Goal: Task Accomplishment & Management: Use online tool/utility

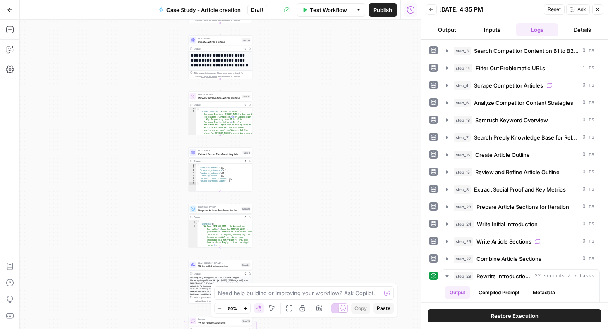
click at [600, 12] on button "Close" at bounding box center [597, 9] width 11 height 11
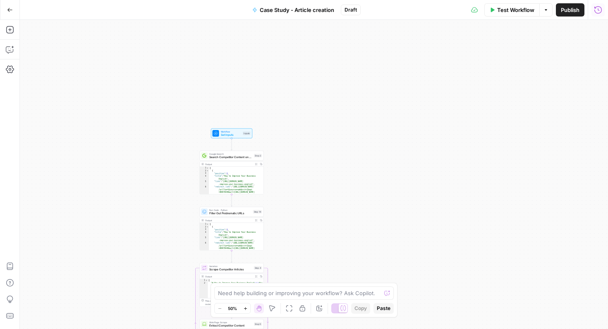
click at [274, 309] on icon "button" at bounding box center [272, 308] width 7 height 7
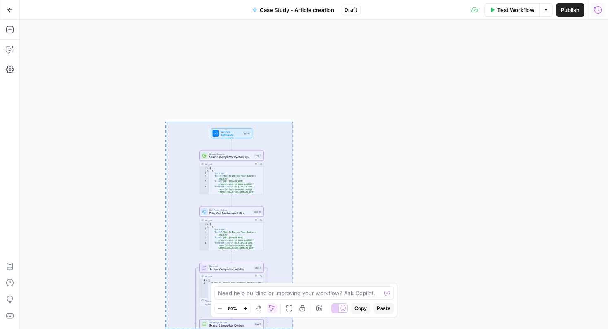
drag, startPoint x: 293, startPoint y: 122, endPoint x: 165, endPoint y: 329, distance: 243.6
click at [165, 329] on div "Workflow Set Inputs Inputs Google Search Search Competitor Content on B1 to B2 …" at bounding box center [314, 175] width 588 height 310
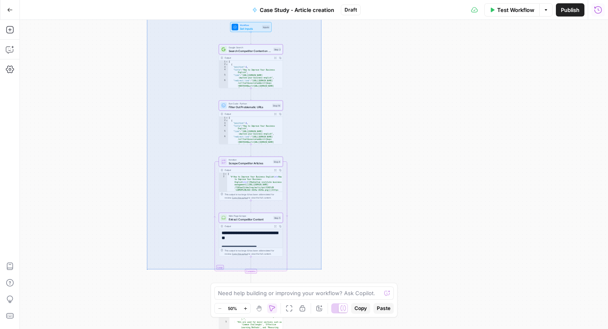
drag, startPoint x: 321, startPoint y: 269, endPoint x: 150, endPoint y: -2, distance: 321.1
click at [150, 20] on div "Workflow Set Inputs Inputs Google Search Search Competitor Content on B1 to B2 …" at bounding box center [314, 175] width 588 height 310
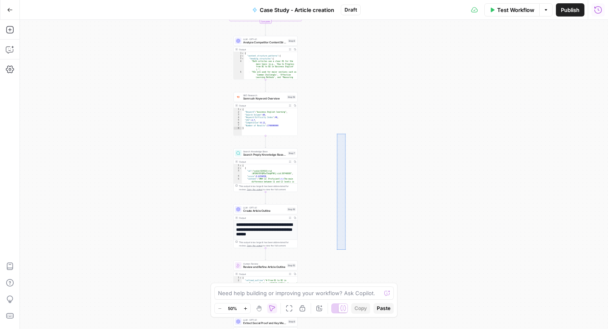
drag, startPoint x: 345, startPoint y: 250, endPoint x: 386, endPoint y: 150, distance: 107.3
click at [386, 151] on div "Workflow Set Inputs Inputs Google Search Search Competitor Content on B1 to B2 …" at bounding box center [314, 175] width 588 height 310
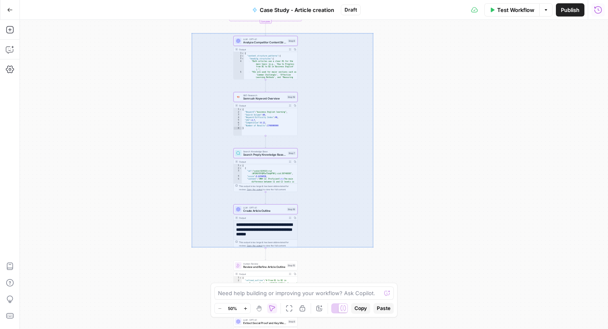
drag, startPoint x: 373, startPoint y: 248, endPoint x: 191, endPoint y: 33, distance: 281.0
click at [191, 33] on div "Workflow Set Inputs Inputs Google Search Search Competitor Content on B1 to B2 …" at bounding box center [314, 175] width 588 height 310
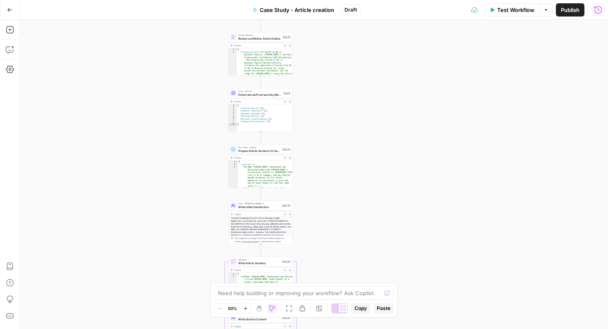
click at [379, 39] on div "Workflow Set Inputs Inputs Google Search Search Competitor Content on B1 to B2 …" at bounding box center [314, 175] width 588 height 310
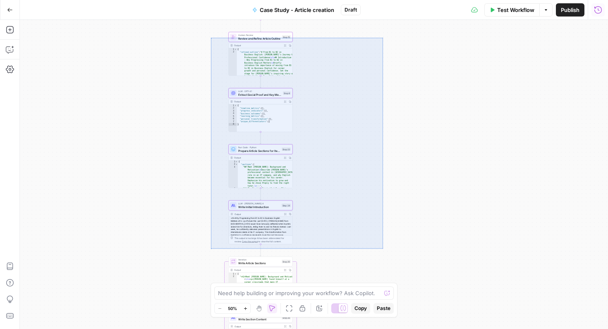
drag, startPoint x: 383, startPoint y: 38, endPoint x: 210, endPoint y: 251, distance: 274.7
click at [210, 251] on div "Workflow Set Inputs Inputs Google Search Search Competitor Content on B1 to B2 …" at bounding box center [314, 175] width 588 height 310
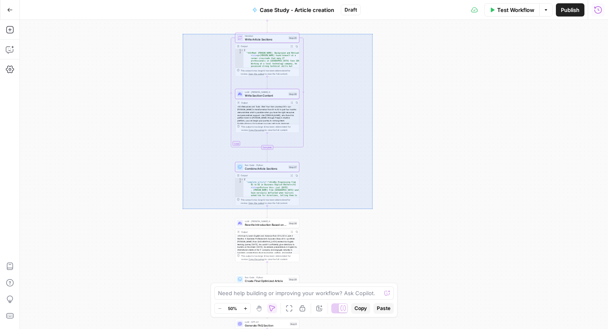
drag, startPoint x: 372, startPoint y: 34, endPoint x: 182, endPoint y: 208, distance: 257.7
click at [182, 208] on div "Workflow Set Inputs Inputs Google Search Search Competitor Content on B1 to B2 …" at bounding box center [314, 175] width 588 height 310
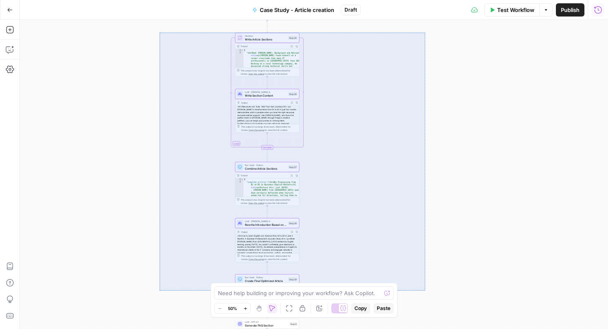
drag, startPoint x: 424, startPoint y: 32, endPoint x: 160, endPoint y: 294, distance: 372.3
click at [160, 294] on div "Workflow Set Inputs Inputs Google Search Search Competitor Content on B1 to B2 …" at bounding box center [314, 175] width 588 height 310
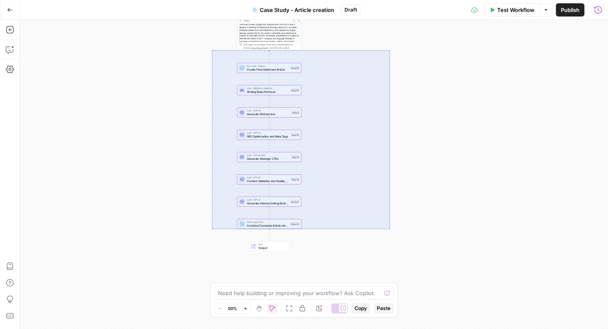
drag, startPoint x: 389, startPoint y: 229, endPoint x: 212, endPoint y: 51, distance: 251.9
click at [212, 51] on div "Workflow Set Inputs Inputs Google Search Search Competitor Content on B1 to B2 …" at bounding box center [314, 175] width 588 height 310
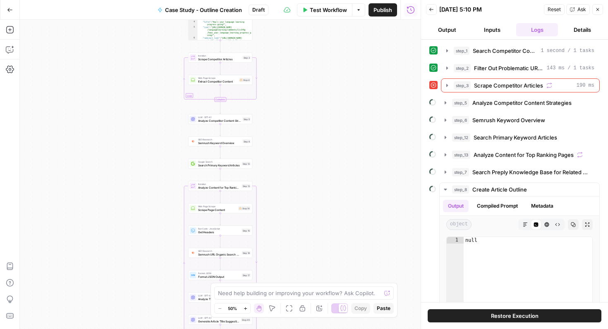
click at [501, 315] on span "Restore Execution" at bounding box center [515, 316] width 48 height 8
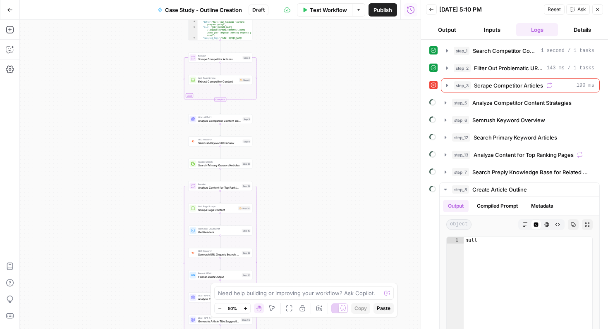
click at [598, 12] on icon "button" at bounding box center [597, 9] width 5 height 5
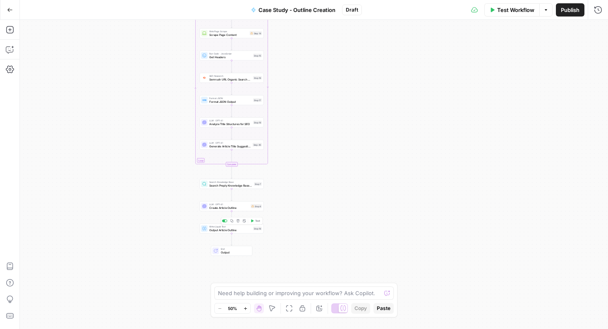
click at [257, 223] on span "Test" at bounding box center [257, 221] width 5 height 4
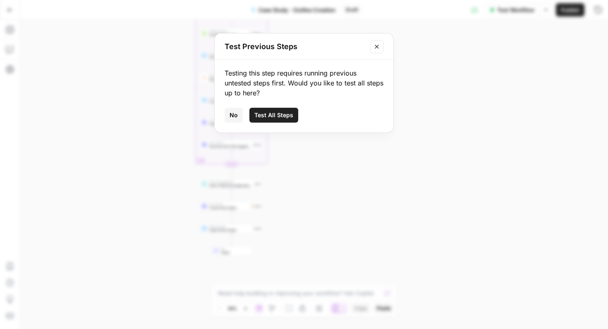
click at [282, 119] on span "Test All Steps" at bounding box center [273, 115] width 39 height 8
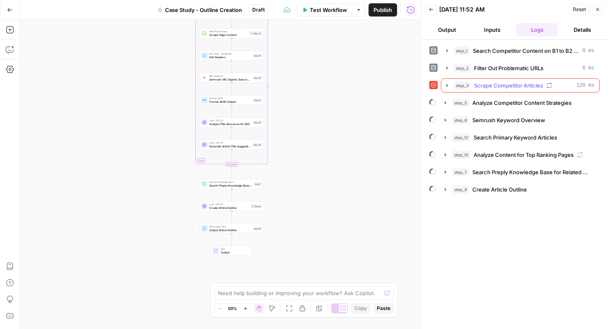
click at [515, 85] on span "Scrape Competitor Articles" at bounding box center [508, 85] width 69 height 8
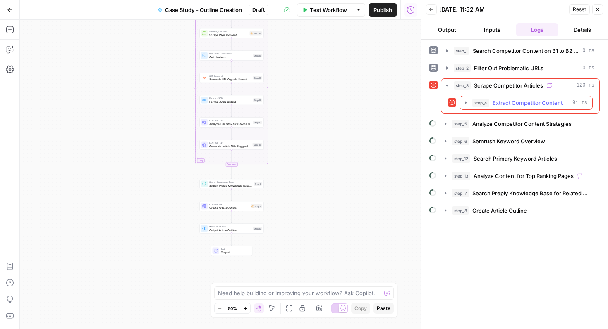
click at [510, 101] on span "Extract Competitor Content" at bounding box center [527, 103] width 70 height 8
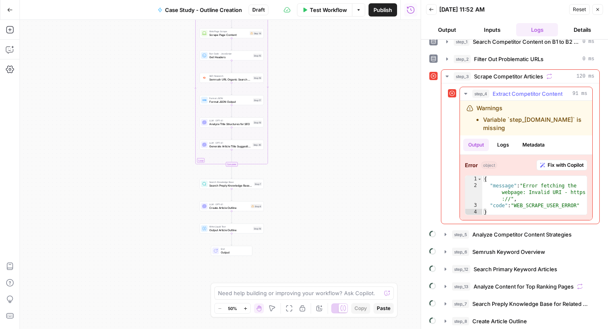
scroll to position [12, 0]
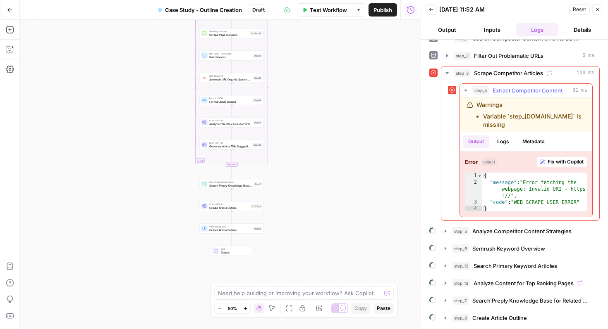
click at [555, 160] on span "Fix with Copilot" at bounding box center [565, 161] width 36 height 7
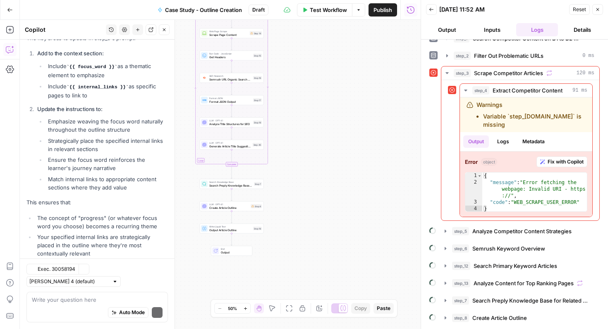
scroll to position [5924, 0]
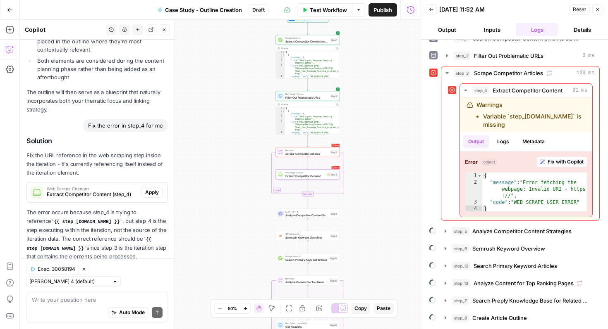
click at [153, 189] on span "Apply" at bounding box center [152, 192] width 14 height 7
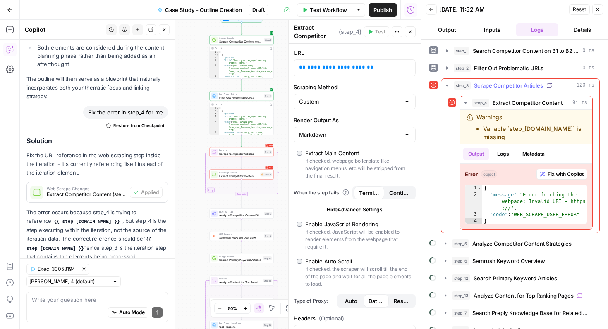
scroll to position [12, 0]
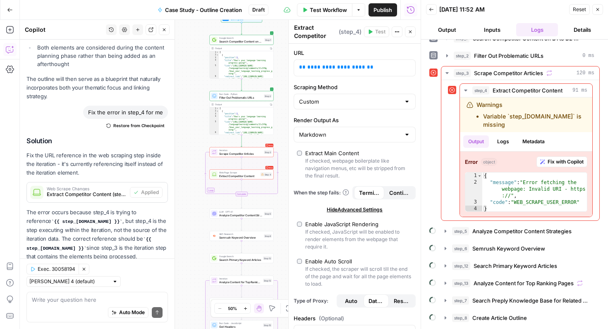
click at [598, 10] on icon "button" at bounding box center [597, 9] width 5 height 5
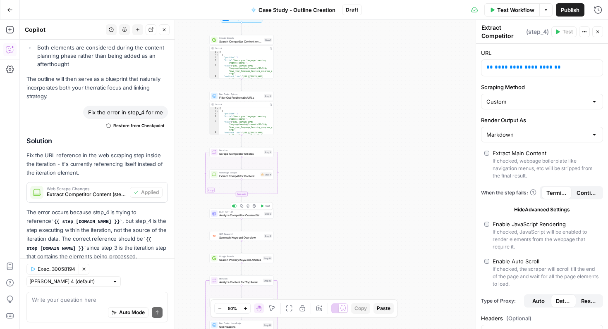
click at [269, 209] on div "Copy step Delete step Add Note Test" at bounding box center [252, 206] width 42 height 7
click at [269, 207] on span "Test" at bounding box center [267, 207] width 5 height 4
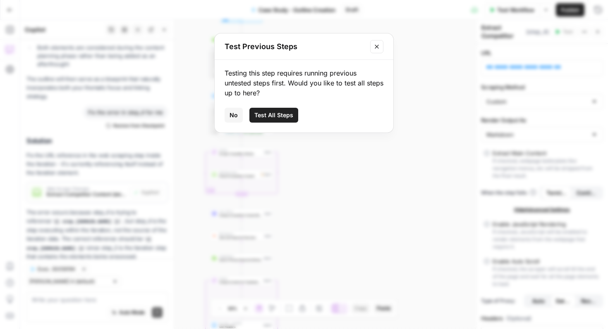
click at [281, 115] on span "Test All Steps" at bounding box center [273, 115] width 39 height 8
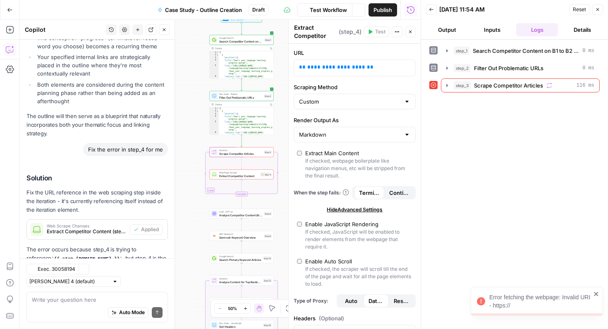
scroll to position [5937, 0]
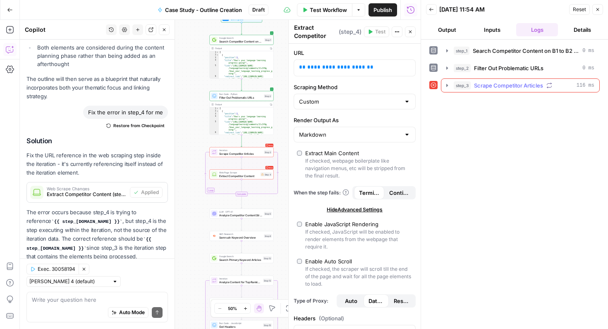
click at [561, 88] on div "step_3 Scrape Competitor Articles 116 ms" at bounding box center [523, 85] width 141 height 8
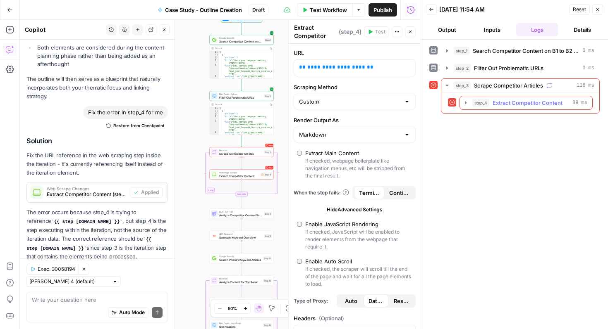
click at [546, 103] on span "Extract Competitor Content" at bounding box center [527, 103] width 70 height 8
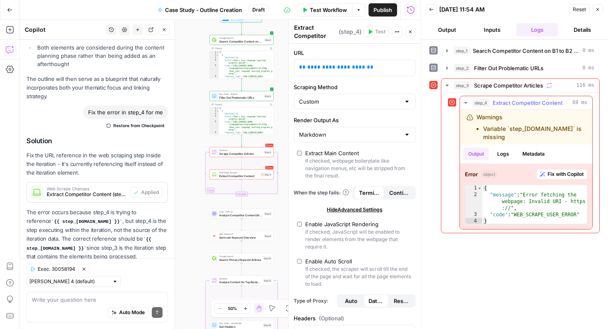
click at [555, 171] on span "Fix with Copilot" at bounding box center [565, 174] width 36 height 7
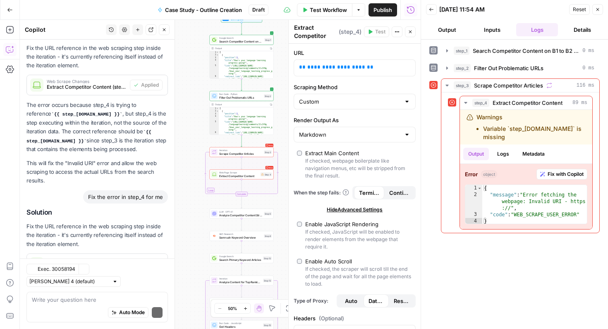
scroll to position [6116, 0]
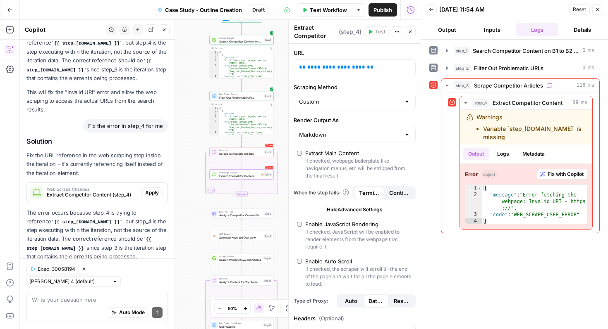
click at [153, 189] on span "Apply" at bounding box center [152, 192] width 14 height 7
click at [597, 11] on icon "button" at bounding box center [597, 9] width 5 height 5
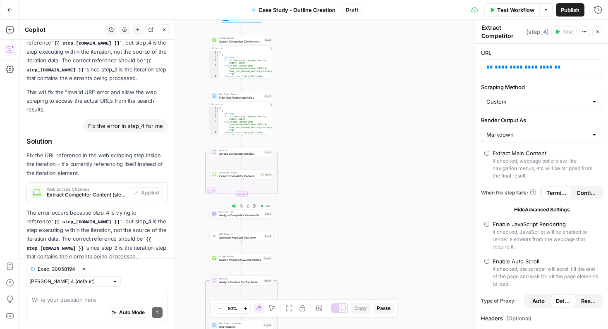
click at [264, 205] on button "Test" at bounding box center [265, 206] width 13 height 5
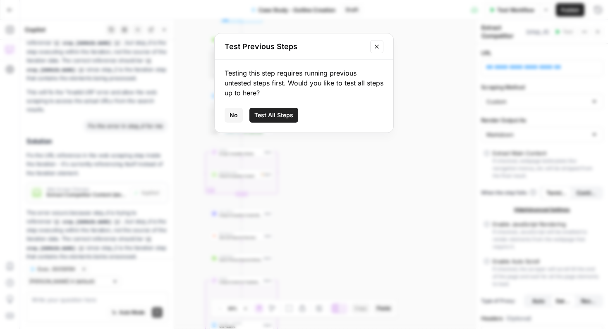
click at [283, 117] on span "Test All Steps" at bounding box center [273, 115] width 39 height 8
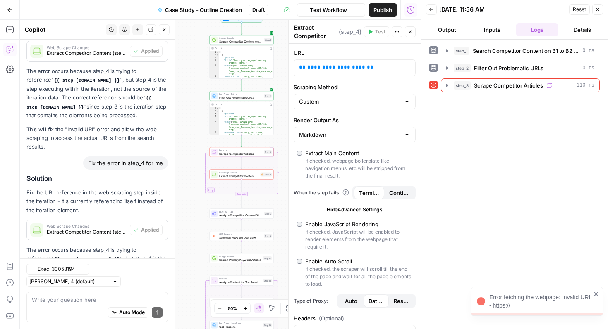
scroll to position [6116, 0]
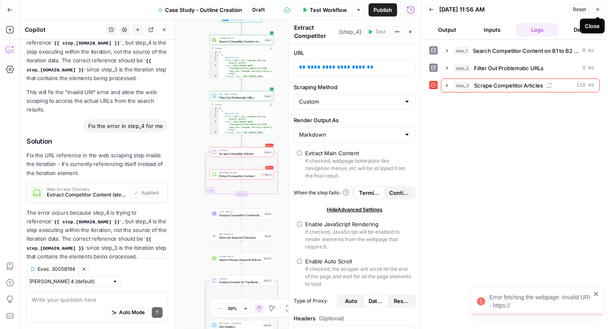
click at [596, 10] on icon "button" at bounding box center [597, 9] width 5 height 5
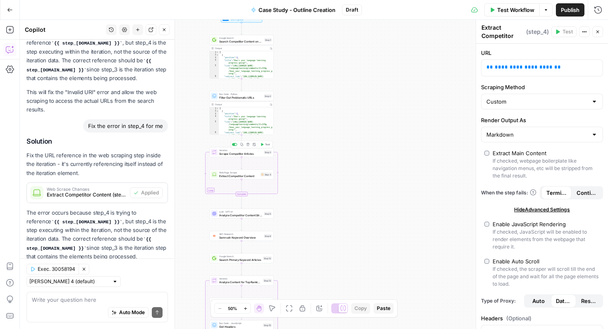
click at [263, 146] on icon "button" at bounding box center [261, 144] width 3 height 3
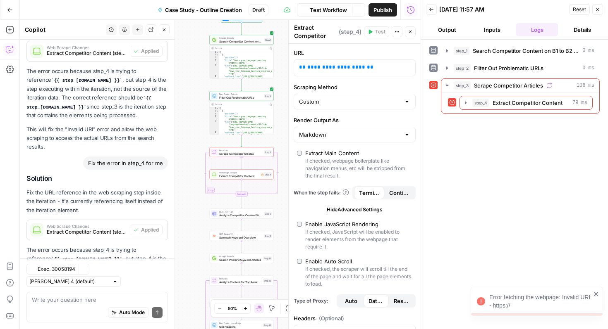
scroll to position [6116, 0]
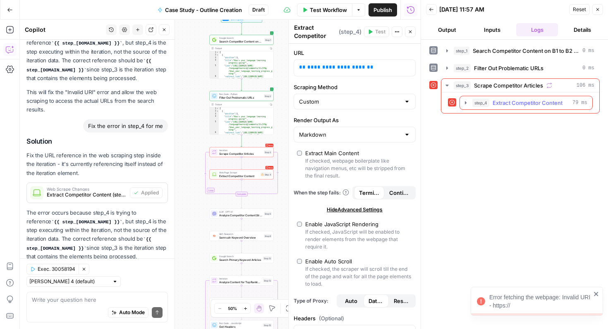
click at [525, 104] on span "Extract Competitor Content" at bounding box center [527, 103] width 70 height 8
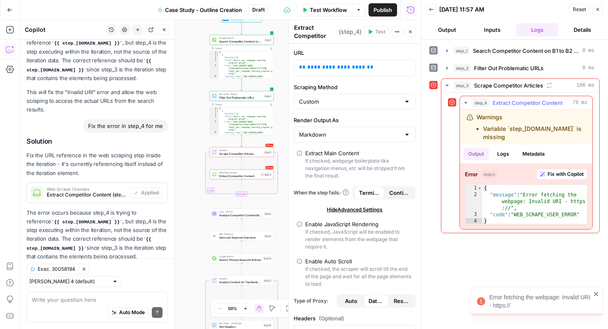
click at [552, 169] on button "Fix with Copilot" at bounding box center [561, 174] width 51 height 11
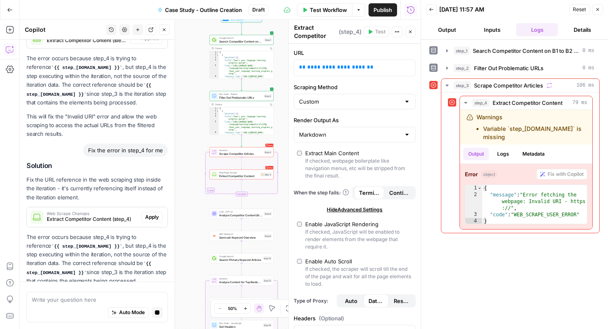
scroll to position [6294, 0]
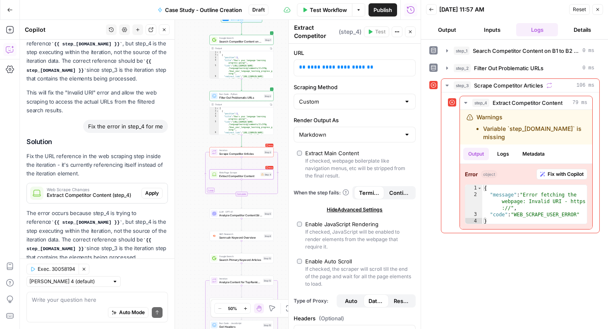
click at [156, 190] on span "Apply" at bounding box center [152, 193] width 14 height 7
click at [103, 303] on textarea at bounding box center [97, 300] width 131 height 8
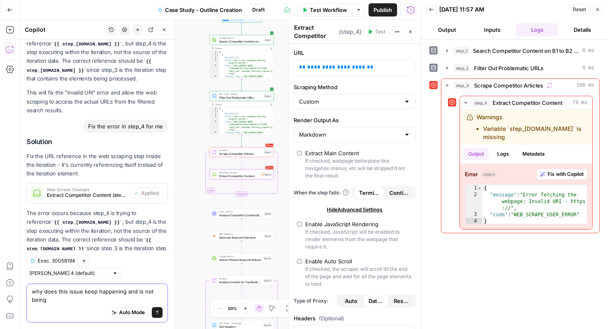
scroll to position [6302, 0]
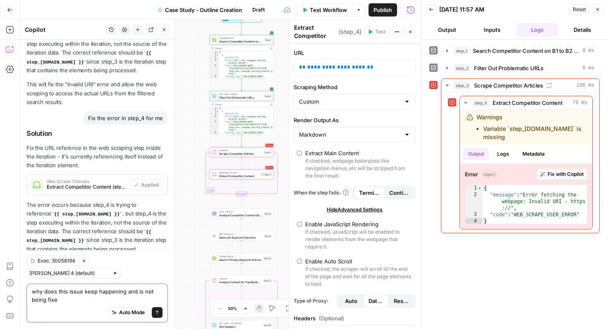
type textarea "why does this issue keep happening and is not being fixed"
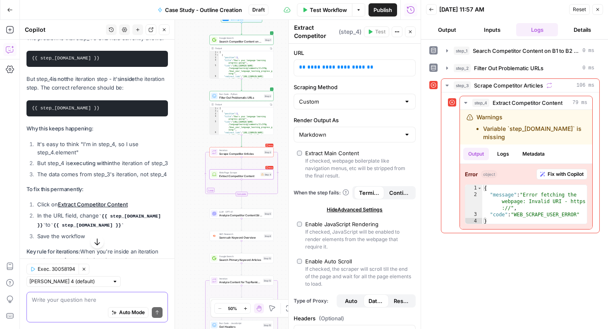
scroll to position [6667, 0]
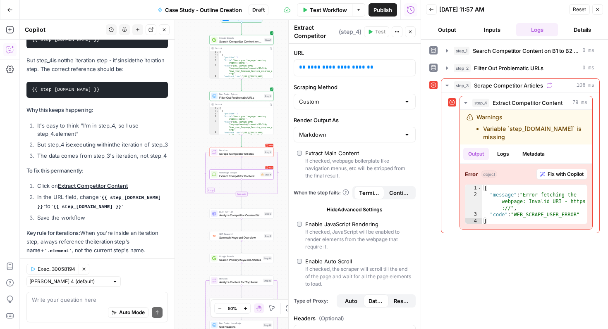
click at [110, 183] on link "Extract Competitor Content" at bounding box center [93, 186] width 70 height 7
click at [598, 9] on icon "button" at bounding box center [597, 9] width 5 height 5
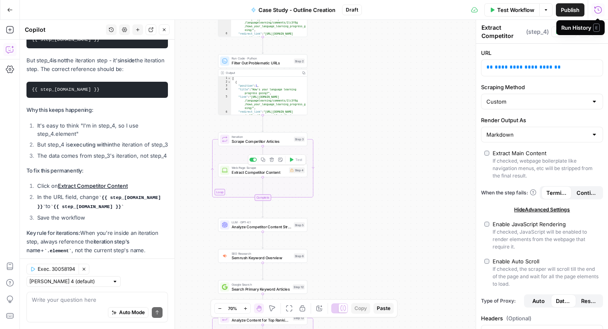
click at [279, 174] on span "Extract Competitor Content" at bounding box center [258, 172] width 55 height 6
click at [276, 173] on span "Extract Competitor Content" at bounding box center [258, 172] width 55 height 6
click at [508, 67] on span "**********" at bounding box center [523, 66] width 58 height 5
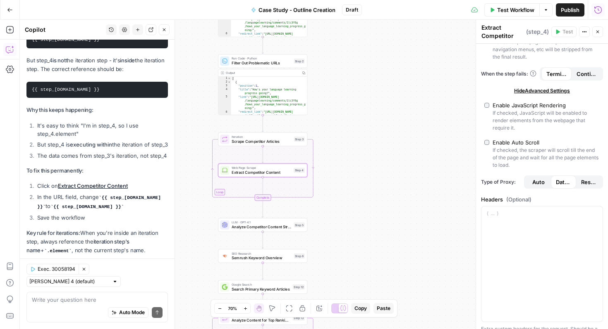
scroll to position [0, 0]
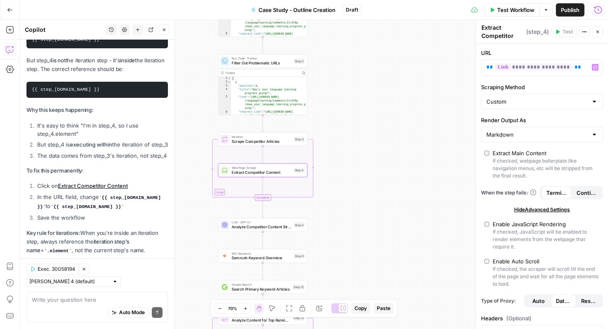
click at [469, 131] on div "Workflow Set Inputs Inputs Google Search Search Competitor Content on B1 to B2 …" at bounding box center [314, 175] width 588 height 310
click at [598, 33] on icon "button" at bounding box center [597, 31] width 5 height 5
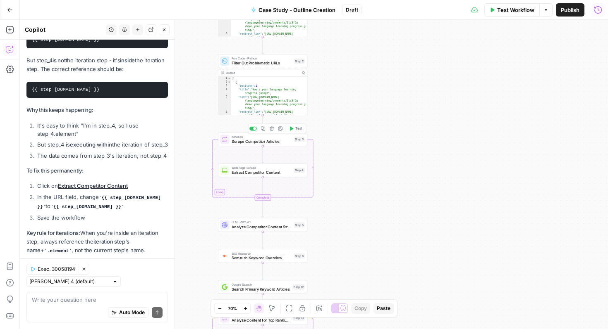
click at [298, 128] on span "Test" at bounding box center [298, 128] width 7 height 5
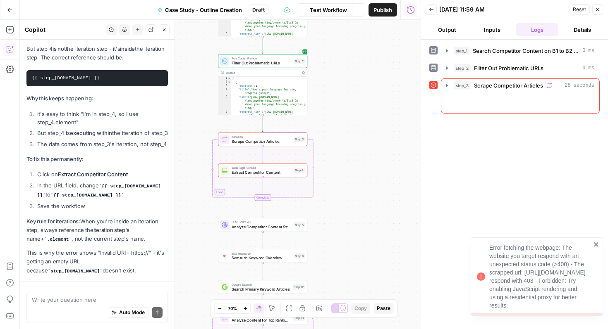
scroll to position [6706, 0]
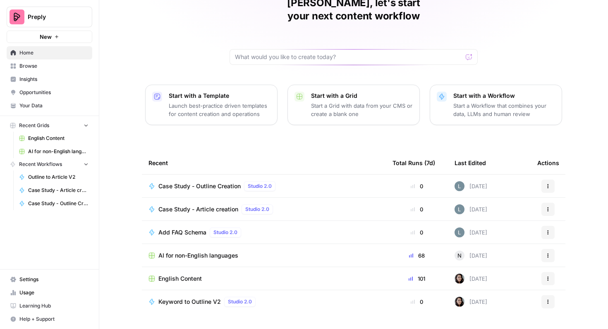
scroll to position [51, 0]
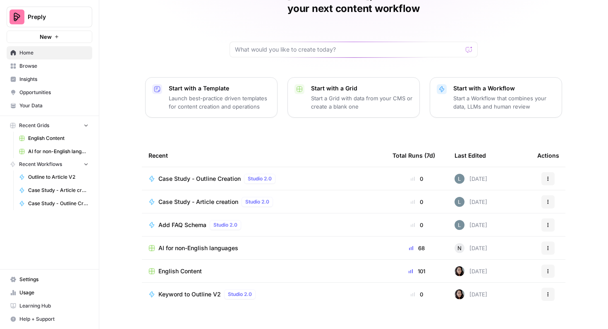
click at [56, 69] on span "Browse" at bounding box center [53, 65] width 69 height 7
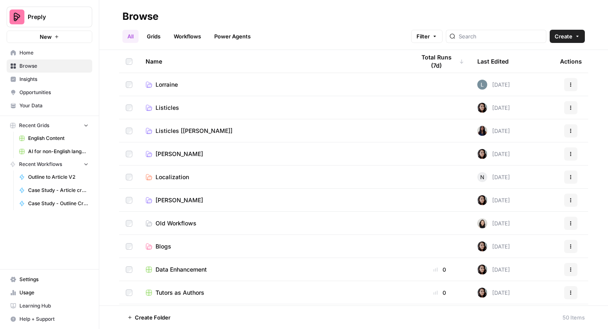
click at [178, 83] on span "Lorraine" at bounding box center [166, 85] width 22 height 8
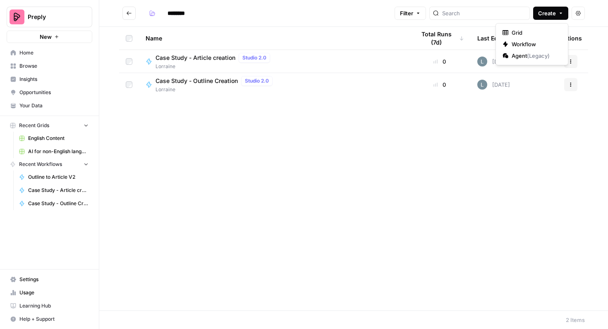
click at [553, 14] on span "Create" at bounding box center [547, 13] width 18 height 8
click at [533, 43] on span "Workflow" at bounding box center [534, 44] width 46 height 8
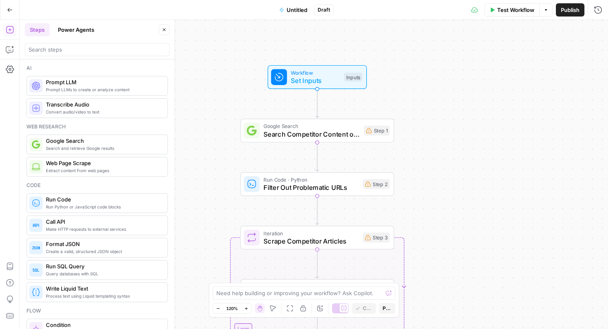
click at [217, 310] on icon "button" at bounding box center [218, 309] width 5 height 5
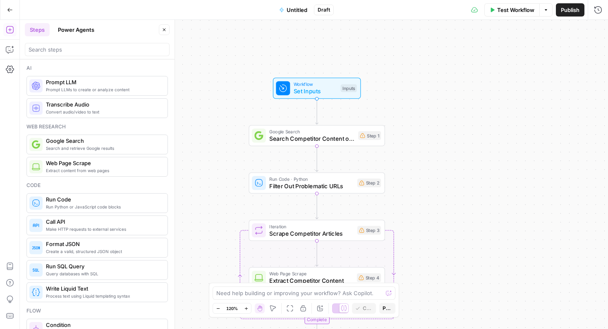
click at [217, 310] on icon "button" at bounding box center [218, 309] width 5 height 5
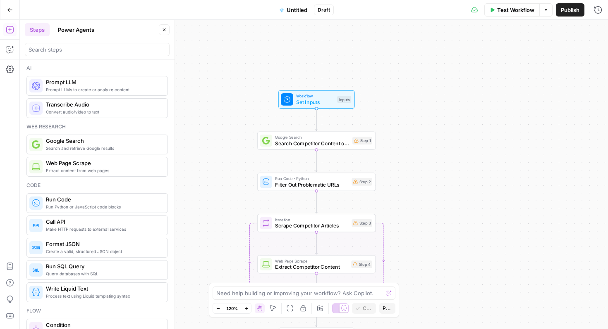
click at [217, 310] on icon "button" at bounding box center [218, 309] width 5 height 5
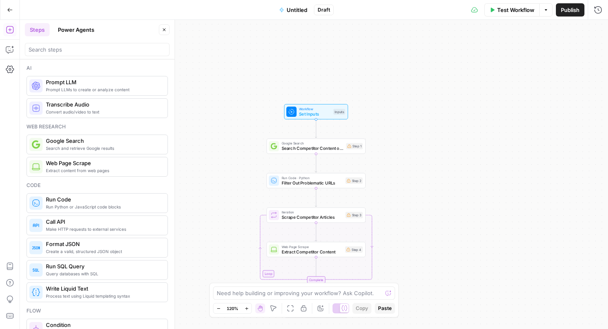
click at [217, 310] on icon "button" at bounding box center [218, 309] width 5 height 5
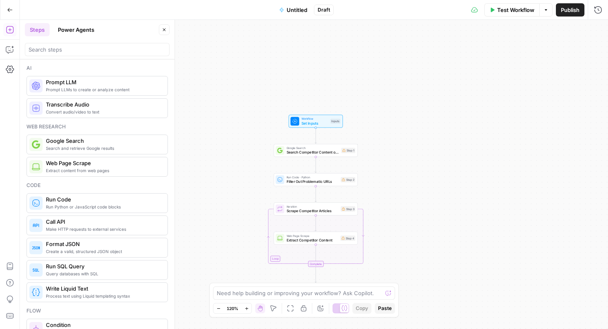
click at [217, 310] on icon "button" at bounding box center [218, 309] width 5 height 5
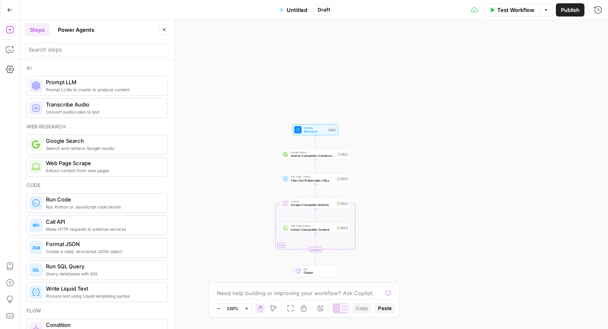
click at [217, 310] on icon "button" at bounding box center [218, 309] width 5 height 5
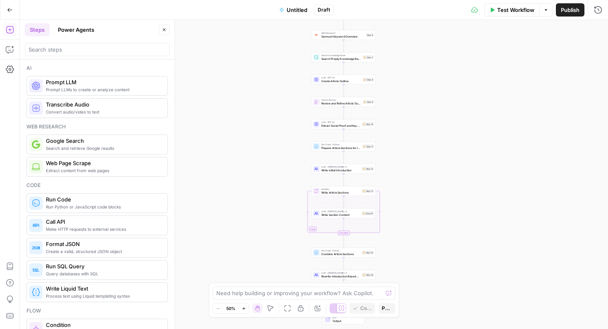
click at [425, 221] on div "Workflow Set Inputs Inputs Google Search Search Competitor Content on B1 to B2 …" at bounding box center [314, 175] width 588 height 310
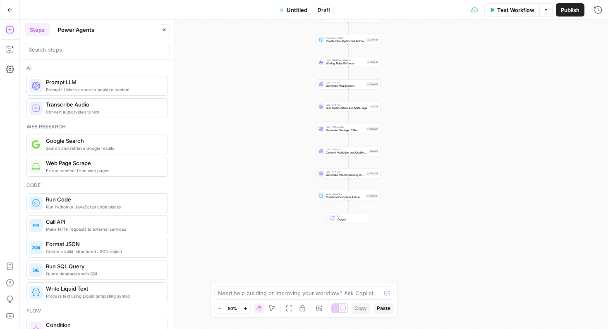
click at [296, 12] on span "Untitled" at bounding box center [296, 10] width 21 height 8
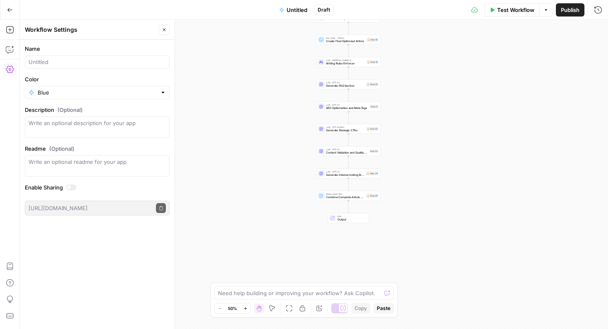
click at [126, 57] on div at bounding box center [97, 61] width 145 height 13
type input "D"
type input "Full case study outline/article workfloe V1"
click at [224, 123] on div "Workflow Set Inputs Inputs Google Search Search Competitor Content on B1 to B2 …" at bounding box center [314, 175] width 588 height 310
click at [12, 13] on button "Go Back" at bounding box center [9, 9] width 15 height 15
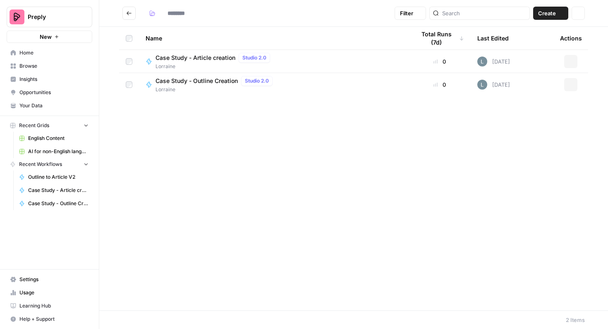
type input "********"
click at [60, 139] on span "English Content" at bounding box center [58, 138] width 60 height 7
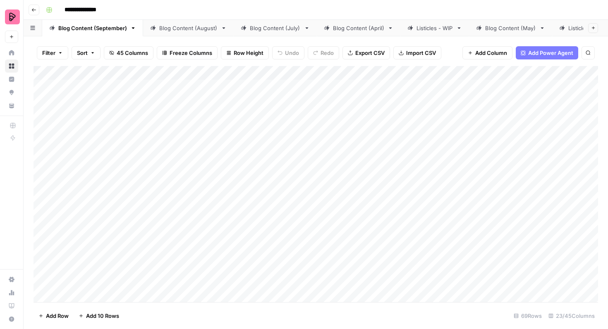
click at [169, 32] on link "Blog Content (August)" at bounding box center [188, 28] width 91 height 17
